Goal: Check status: Check status

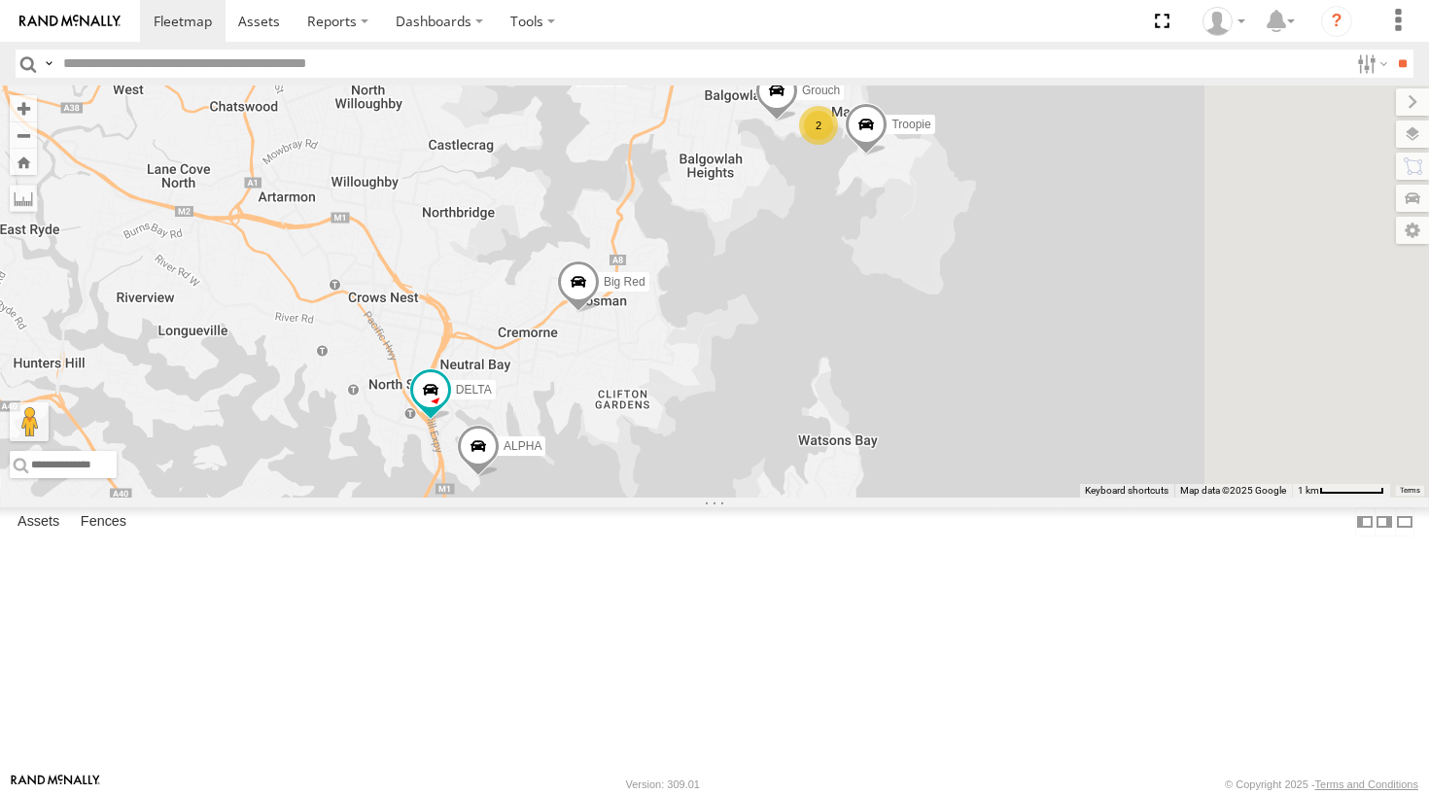
drag, startPoint x: 1041, startPoint y: 316, endPoint x: 854, endPoint y: 601, distance: 341.2
click at [854, 498] on div "Hippo Big Red Hopper Commercial Grouch 2 DELTA Troopie The Barra ALPHA" at bounding box center [714, 292] width 1429 height 412
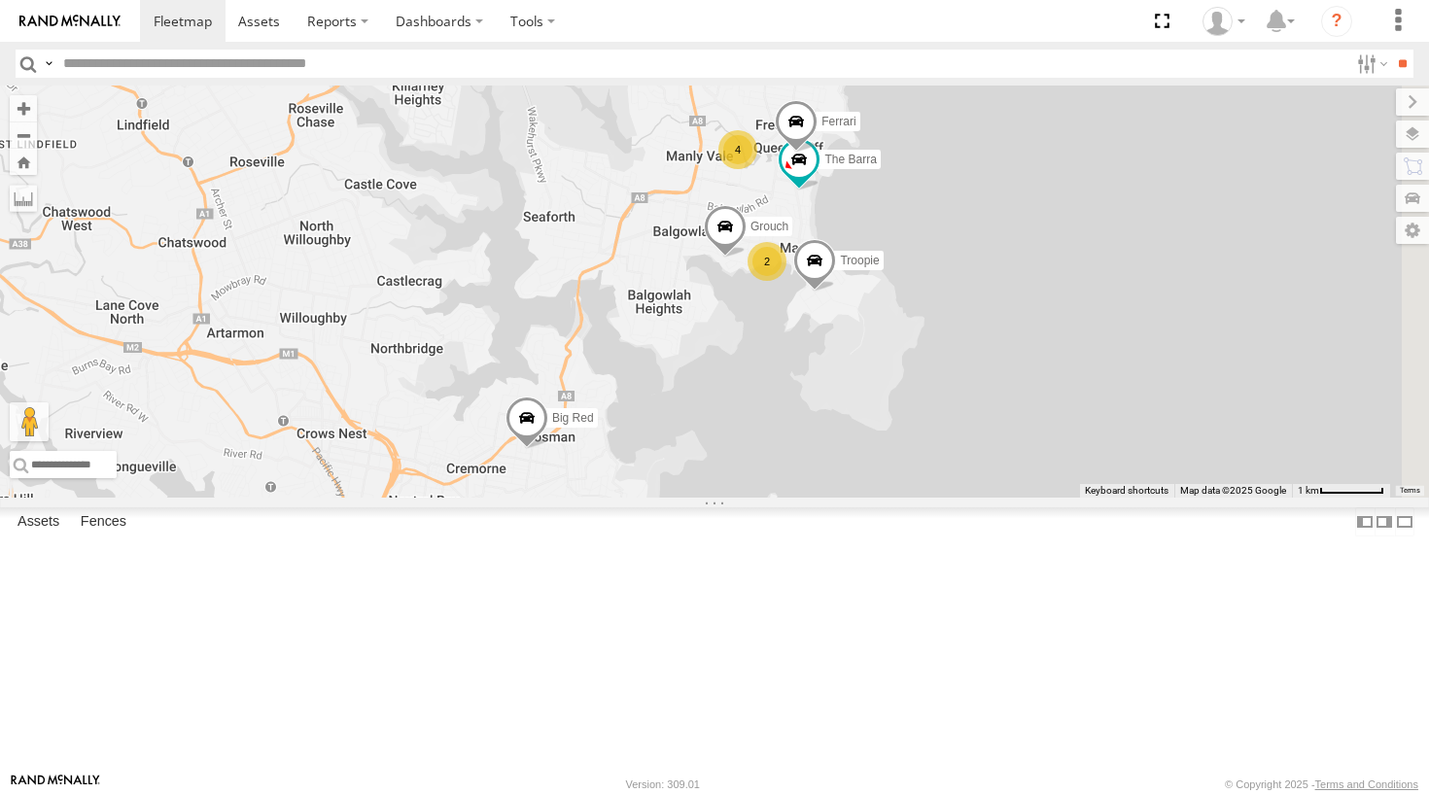
drag, startPoint x: 946, startPoint y: 435, endPoint x: 1005, endPoint y: 398, distance: 69.9
click at [1005, 398] on div "Hippo Big Red Hopper Commercial Grouch 2 DELTA Troopie The Barra ALPHA Ferrari 4" at bounding box center [714, 292] width 1429 height 412
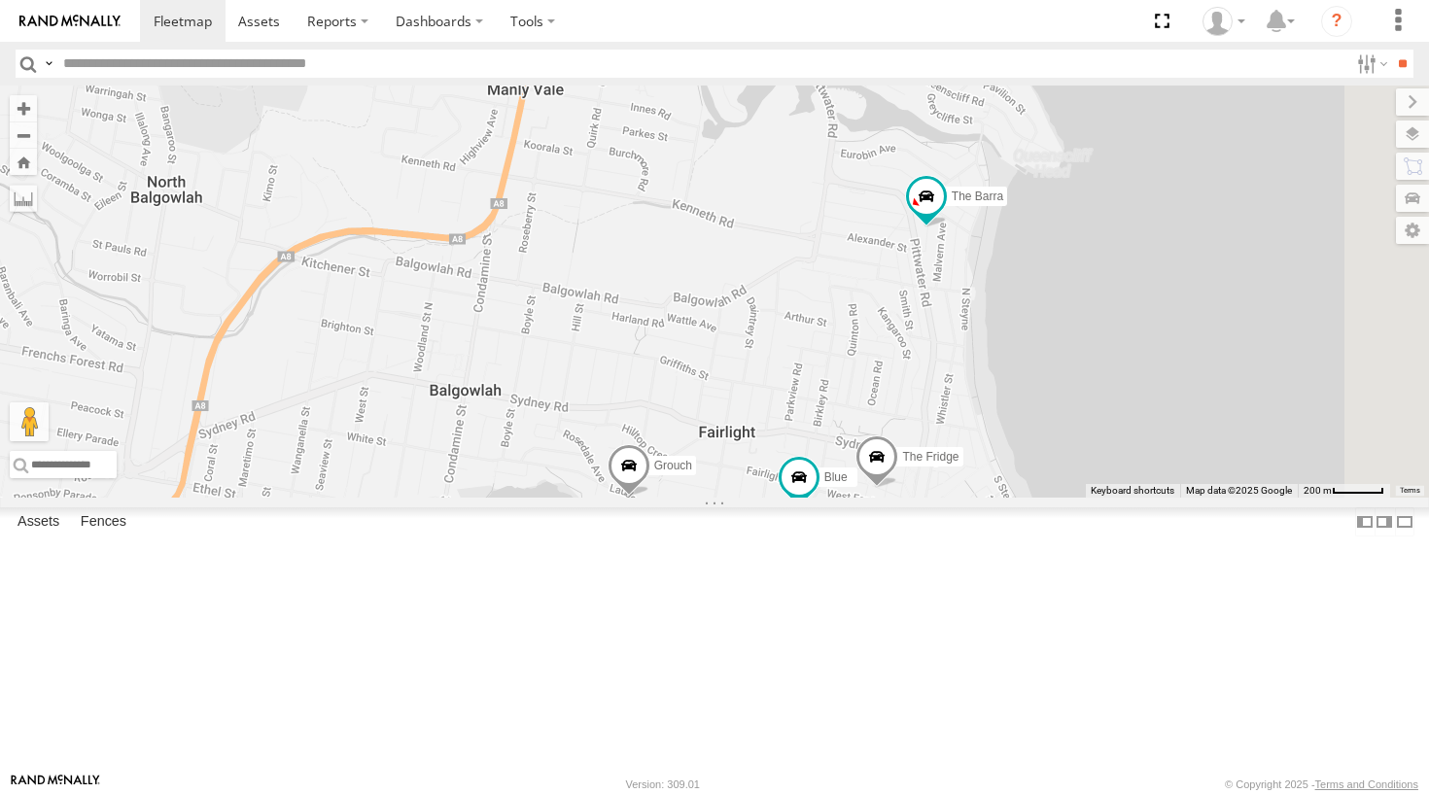
drag, startPoint x: 1144, startPoint y: 195, endPoint x: 818, endPoint y: 477, distance: 430.9
click at [818, 477] on div "Hippo Big Red Hopper Commercial Grouch DELTA Troopie The Barra ALPHA Ferrari Bl…" at bounding box center [714, 292] width 1429 height 412
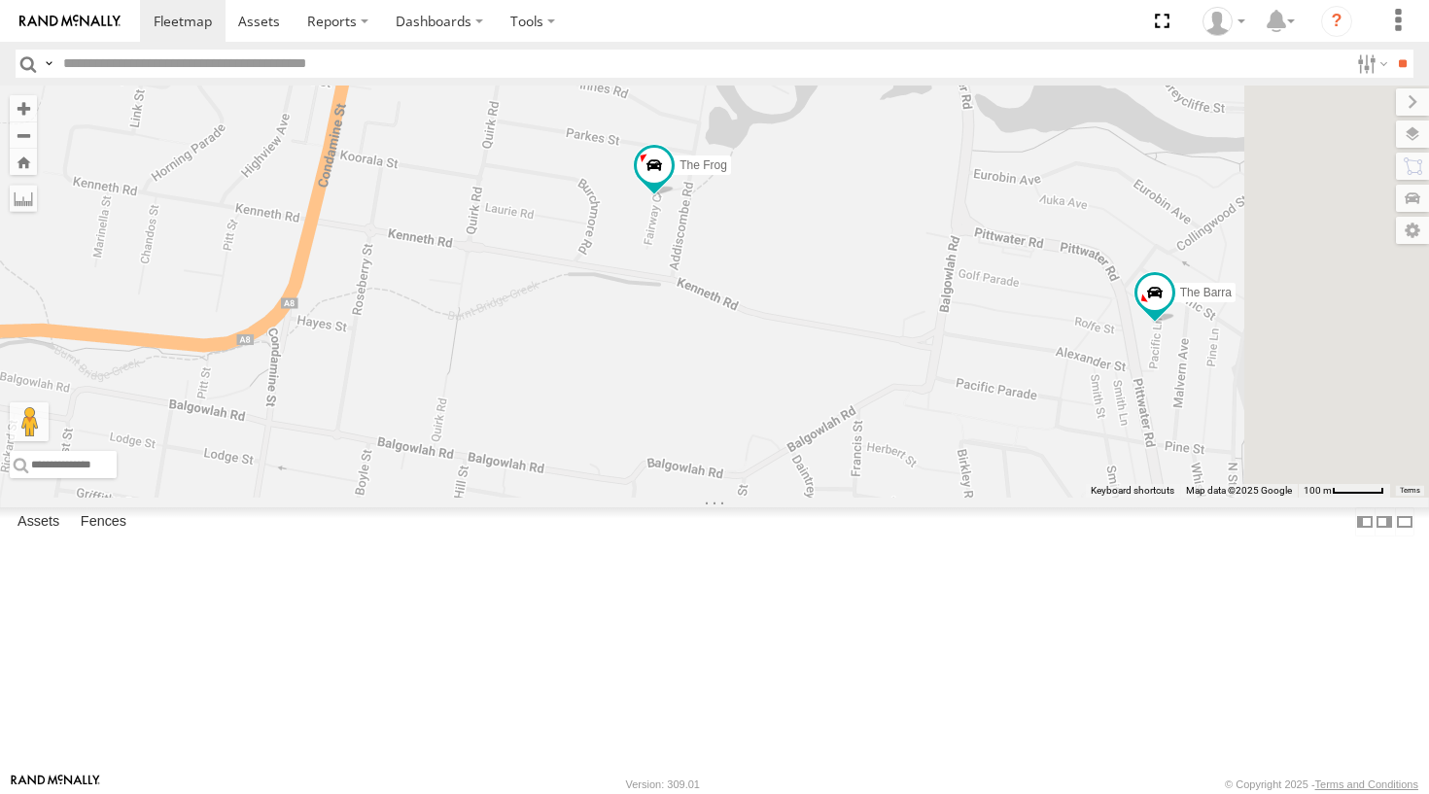
drag, startPoint x: 885, startPoint y: 306, endPoint x: 927, endPoint y: 405, distance: 106.7
click at [927, 405] on div "Hippo Big Red Hopper Commercial Grouch DELTA Troopie The Barra ALPHA Ferrari Bl…" at bounding box center [714, 292] width 1429 height 412
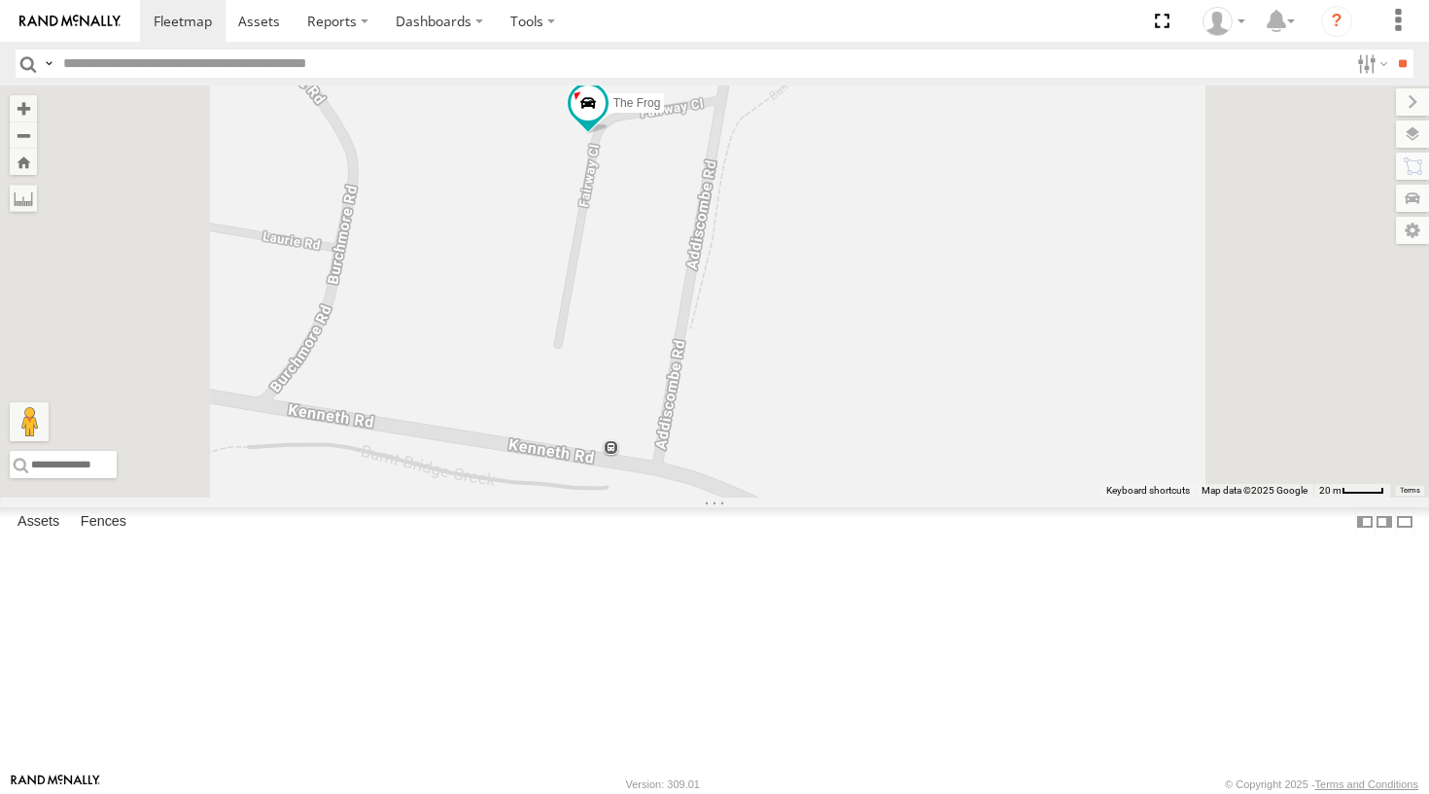
drag, startPoint x: 891, startPoint y: 343, endPoint x: 889, endPoint y: 363, distance: 19.5
click at [889, 363] on div "Hippo Big Red Hopper Commercial Grouch DELTA Troopie The Barra ALPHA Ferrari Bl…" at bounding box center [714, 292] width 1429 height 412
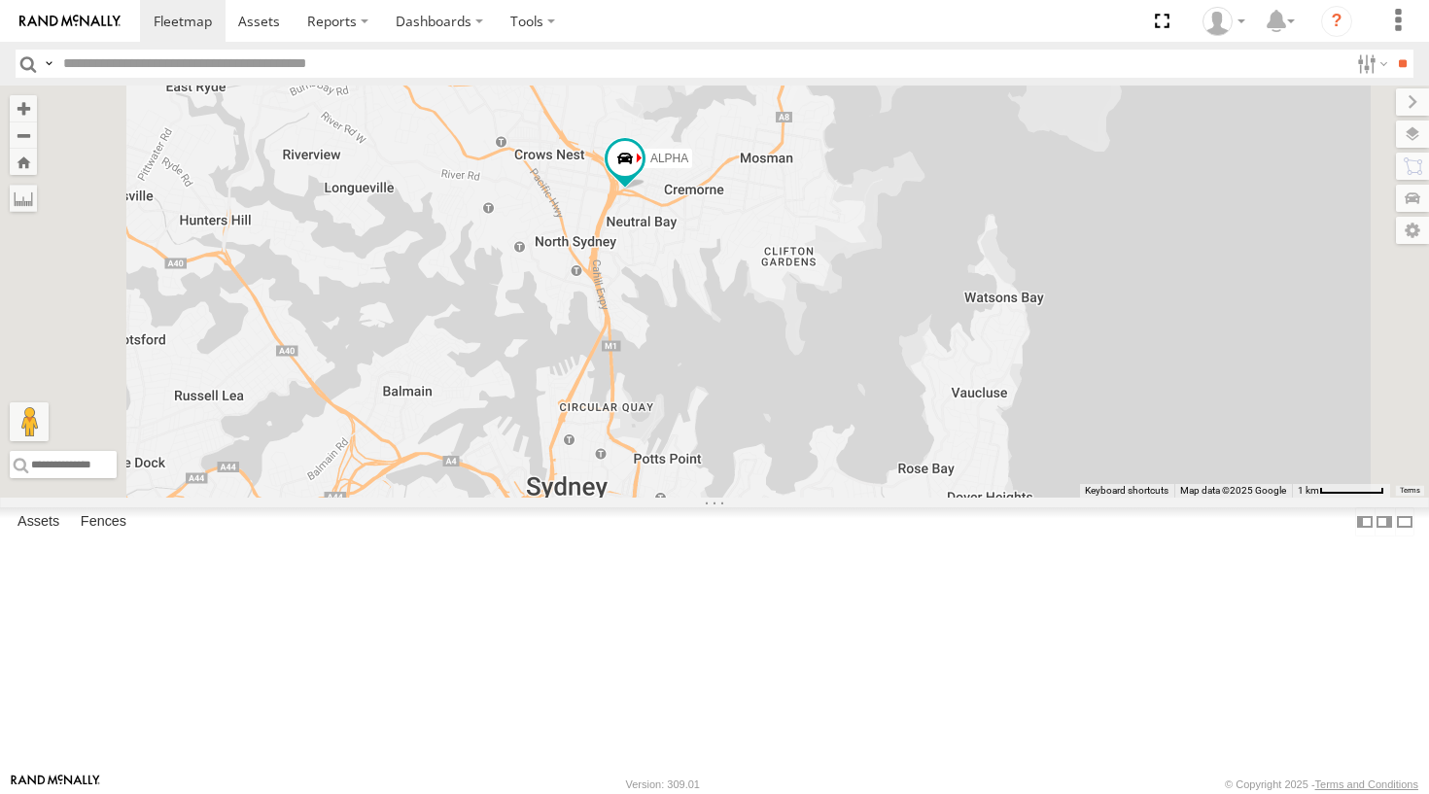
drag, startPoint x: 898, startPoint y: 426, endPoint x: 918, endPoint y: 301, distance: 126.1
click at [918, 301] on div "Grouch DELTA Troopie ALPHA [PERSON_NAME] Commercial 2 3 3 The Frog Big Red" at bounding box center [714, 292] width 1429 height 412
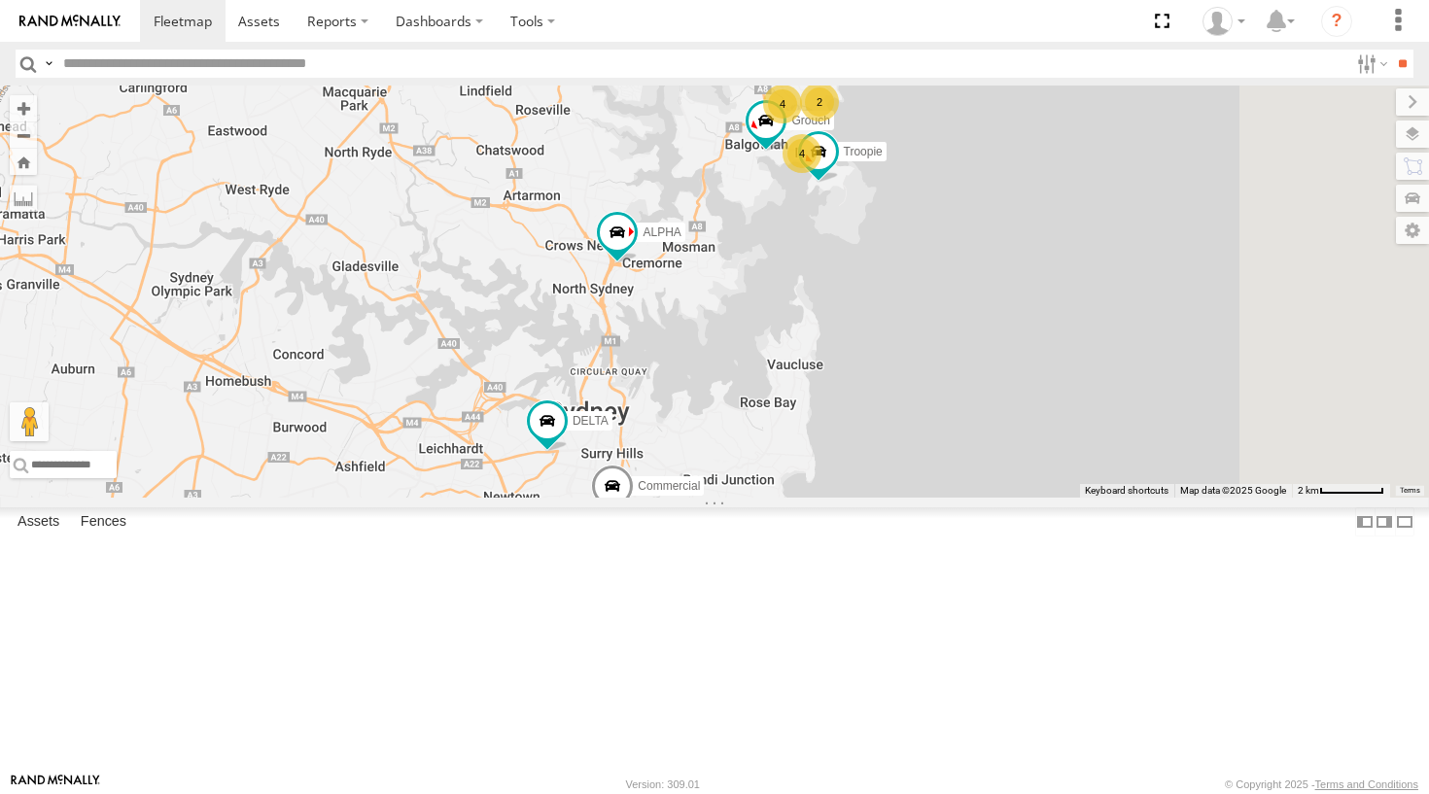
drag, startPoint x: 935, startPoint y: 443, endPoint x: 910, endPoint y: 478, distance: 43.2
click at [910, 478] on div "Grouch DELTA Troopie ALPHA [PERSON_NAME] Commercial 2 4 4" at bounding box center [714, 292] width 1429 height 412
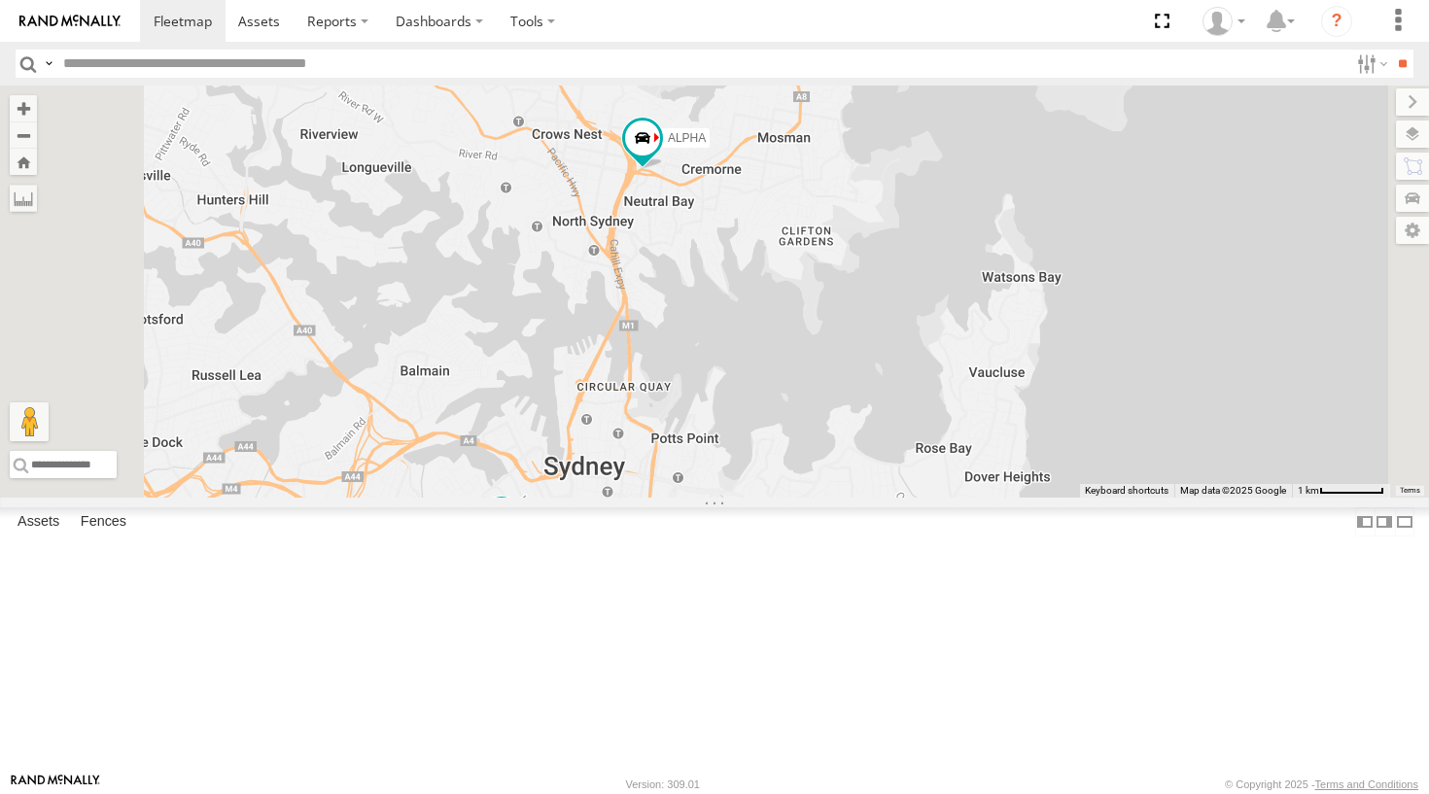
drag, startPoint x: 846, startPoint y: 534, endPoint x: 749, endPoint y: 620, distance: 130.2
click at [749, 498] on div "Grouch DELTA Troopie ALPHA [PERSON_NAME] Commercial" at bounding box center [714, 292] width 1429 height 412
